Goal: Task Accomplishment & Management: Manage account settings

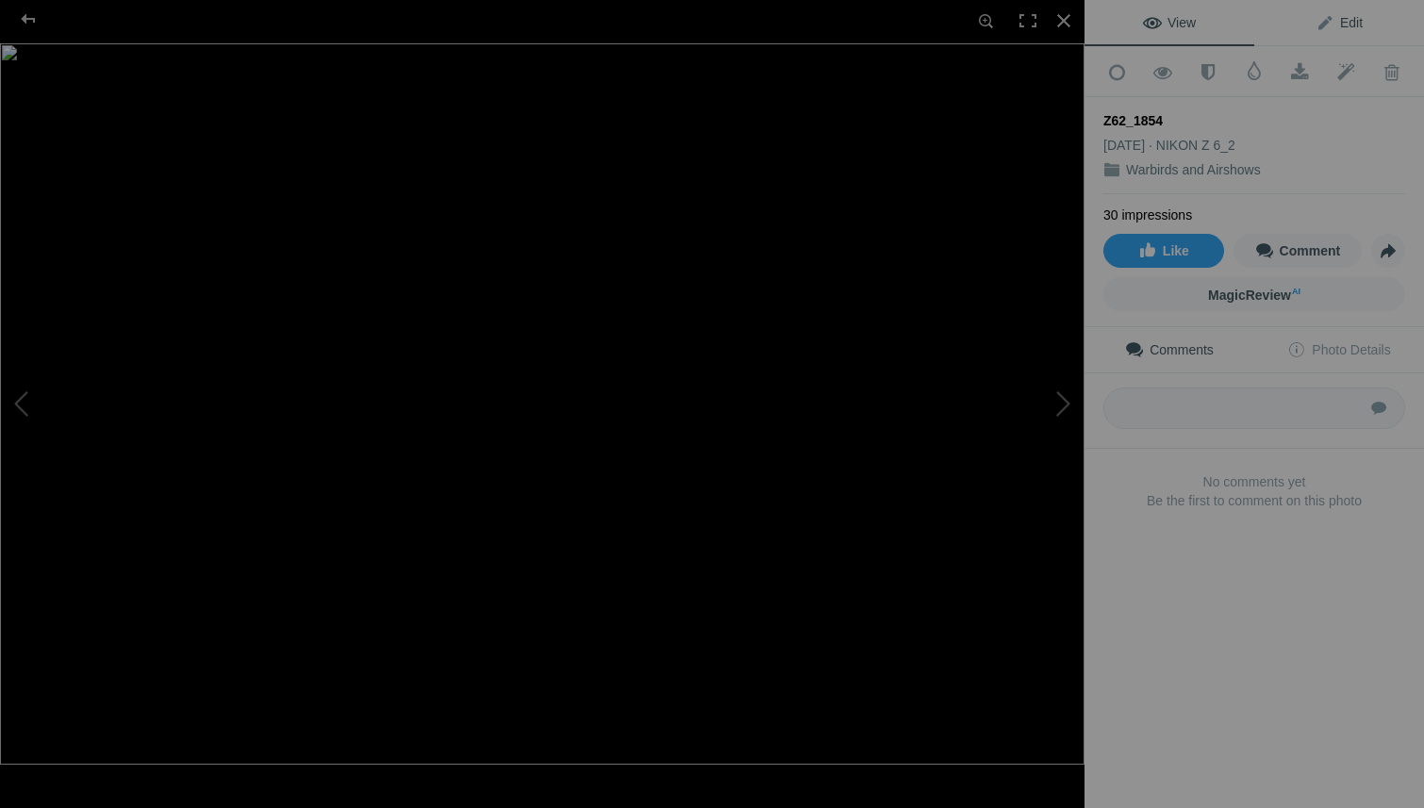
click at [1341, 15] on span "Edit" at bounding box center [1339, 22] width 47 height 15
